Goal: Information Seeking & Learning: Find specific fact

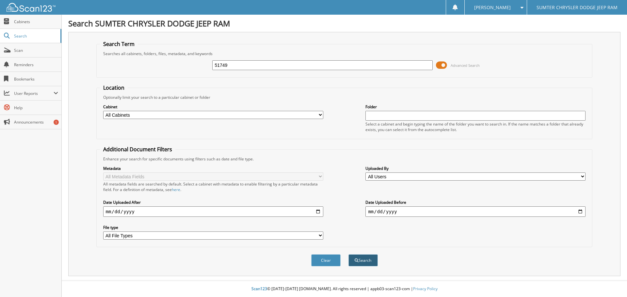
type input "51749"
click at [367, 259] on button "Search" at bounding box center [362, 261] width 29 height 12
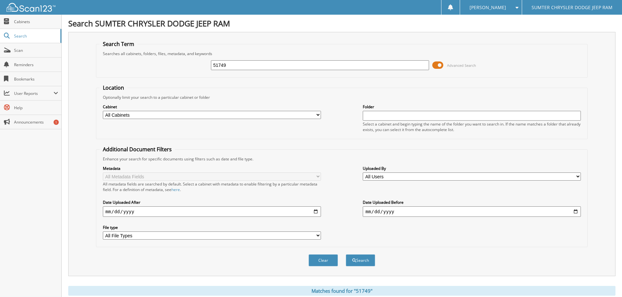
click at [578, 176] on select "All Users [PERSON_NAME] [PERSON_NAME] [PERSON_NAME] [PERSON_NAME] [PERSON_NAME]…" at bounding box center [472, 177] width 218 height 8
select select "40165"
click at [363, 173] on select "All Users [PERSON_NAME] [PERSON_NAME] [PERSON_NAME] [PERSON_NAME] [PERSON_NAME]…" at bounding box center [472, 177] width 218 height 8
click at [358, 261] on button "Search" at bounding box center [360, 261] width 29 height 12
click at [317, 114] on select "All Cabinets PARTS INVOICES SERVICE RO Needs Filing" at bounding box center [212, 115] width 218 height 8
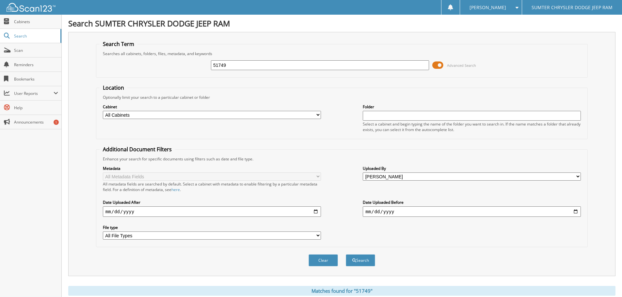
select select "25369"
click at [103, 111] on select "All Cabinets PARTS INVOICES SERVICE RO Needs Filing" at bounding box center [212, 115] width 218 height 8
click at [360, 260] on button "Search" at bounding box center [360, 261] width 29 height 12
click at [316, 211] on input "date" at bounding box center [212, 212] width 218 height 10
type input "2025-09-09"
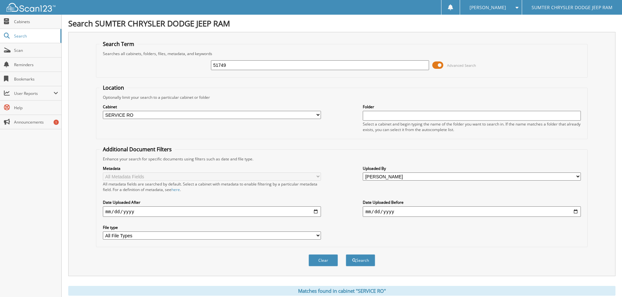
click at [317, 236] on select "All File Types JPEG PDF" at bounding box center [212, 236] width 218 height 8
select select "pdf"
click at [103, 232] on select "All File Types JPEG PDF" at bounding box center [212, 236] width 218 height 8
click at [363, 260] on button "Search" at bounding box center [360, 261] width 29 height 12
select select "pdf"
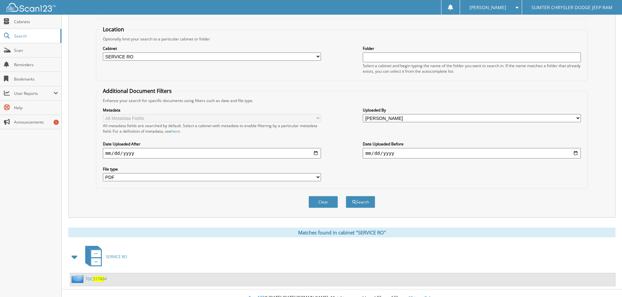
scroll to position [68, 0]
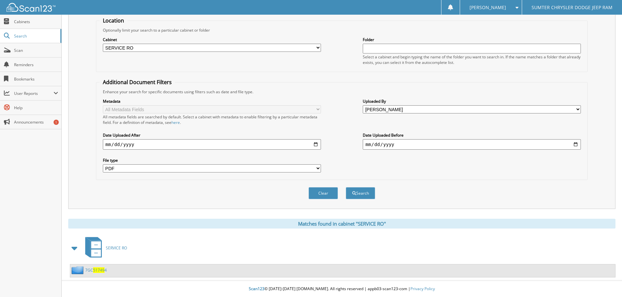
click at [97, 250] on icon at bounding box center [96, 253] width 10 height 7
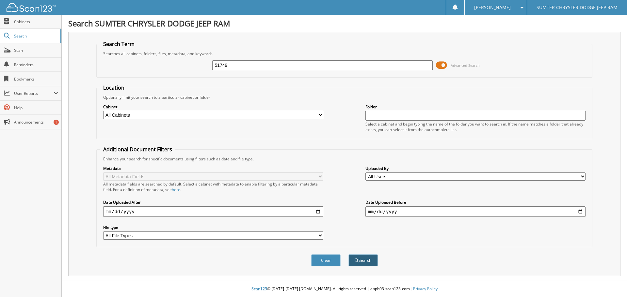
type input "51749"
click at [369, 261] on button "Search" at bounding box center [362, 261] width 29 height 12
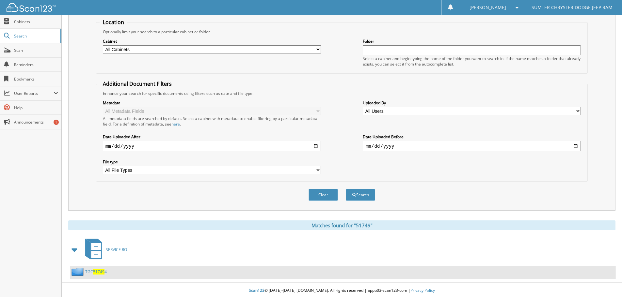
scroll to position [68, 0]
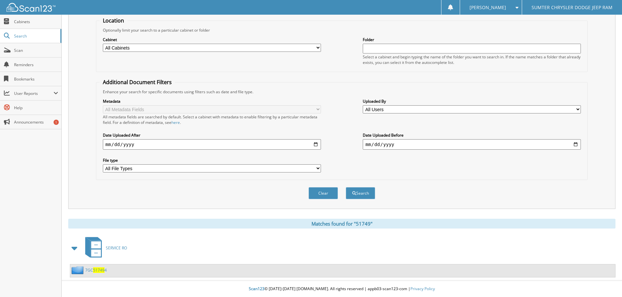
click at [81, 270] on img at bounding box center [78, 270] width 14 height 8
click at [92, 270] on link "7GC 51749 4" at bounding box center [96, 271] width 22 height 6
